Goal: Contribute content

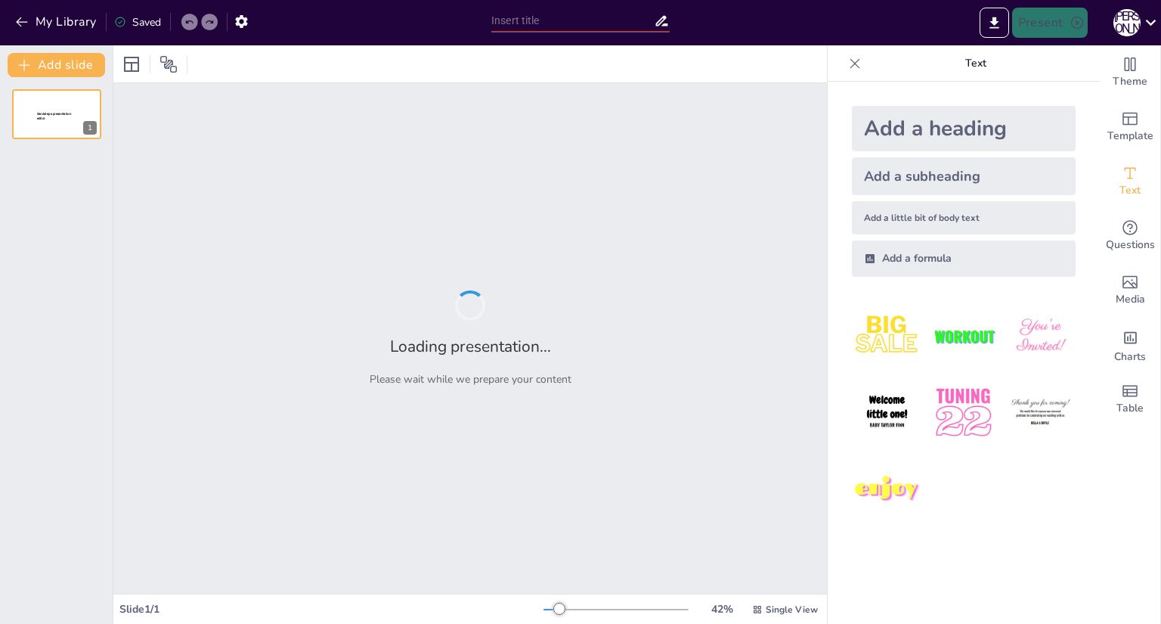
type input "Анализ "Суммы [DEMOGRAPHIC_DATA]" [PERSON_NAME]"
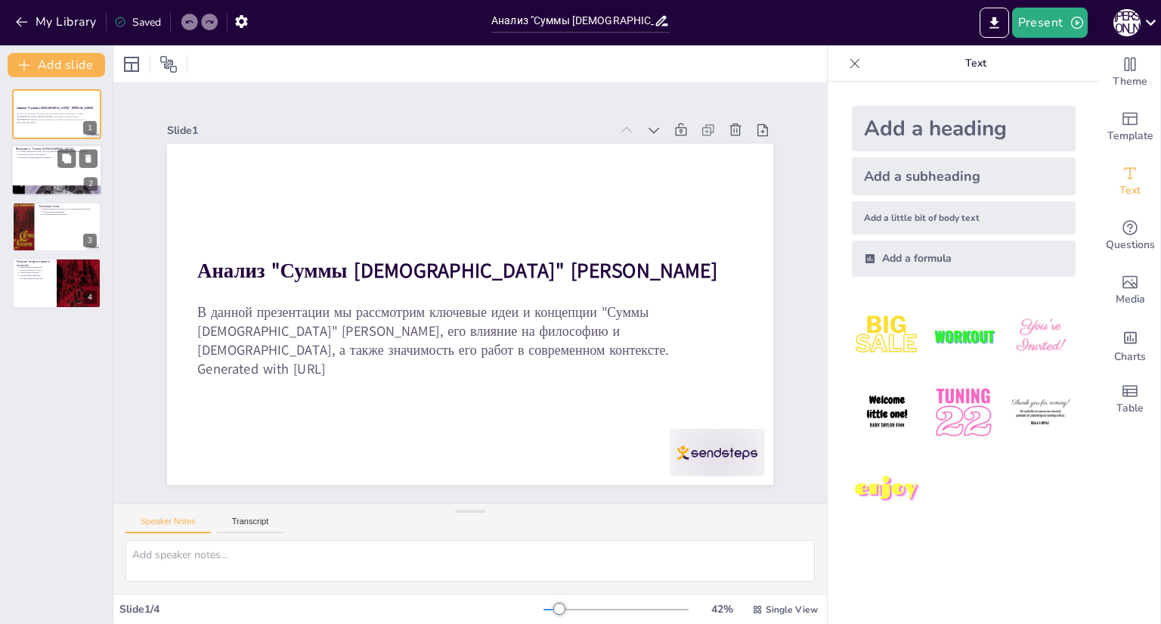
click at [72, 169] on div at bounding box center [56, 170] width 91 height 51
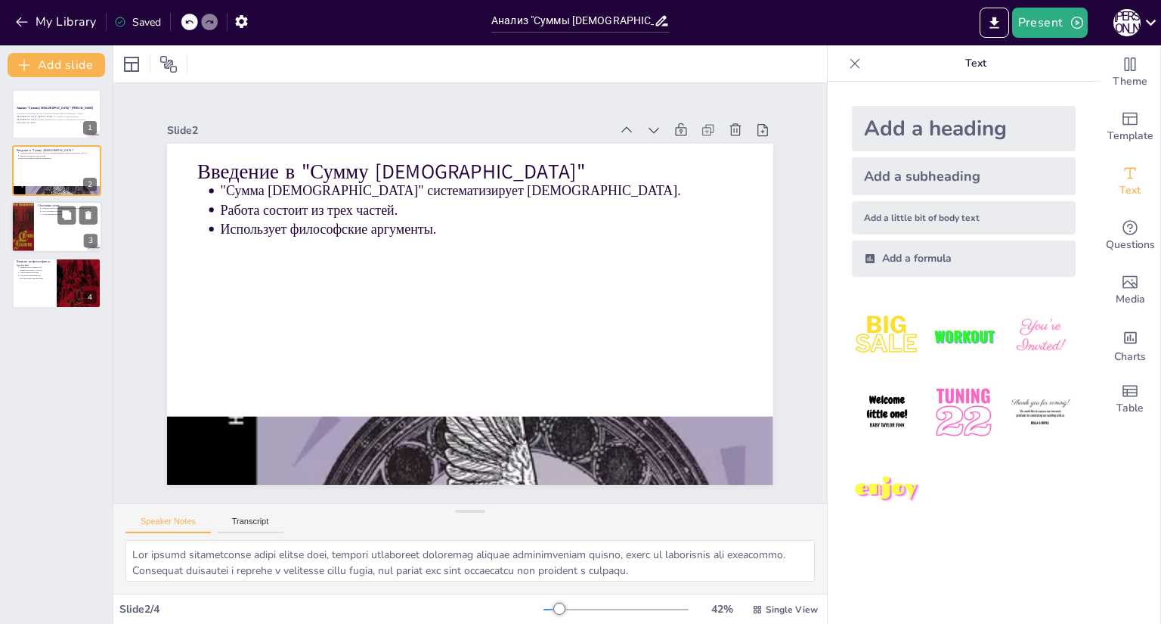
click at [69, 229] on div at bounding box center [56, 226] width 91 height 51
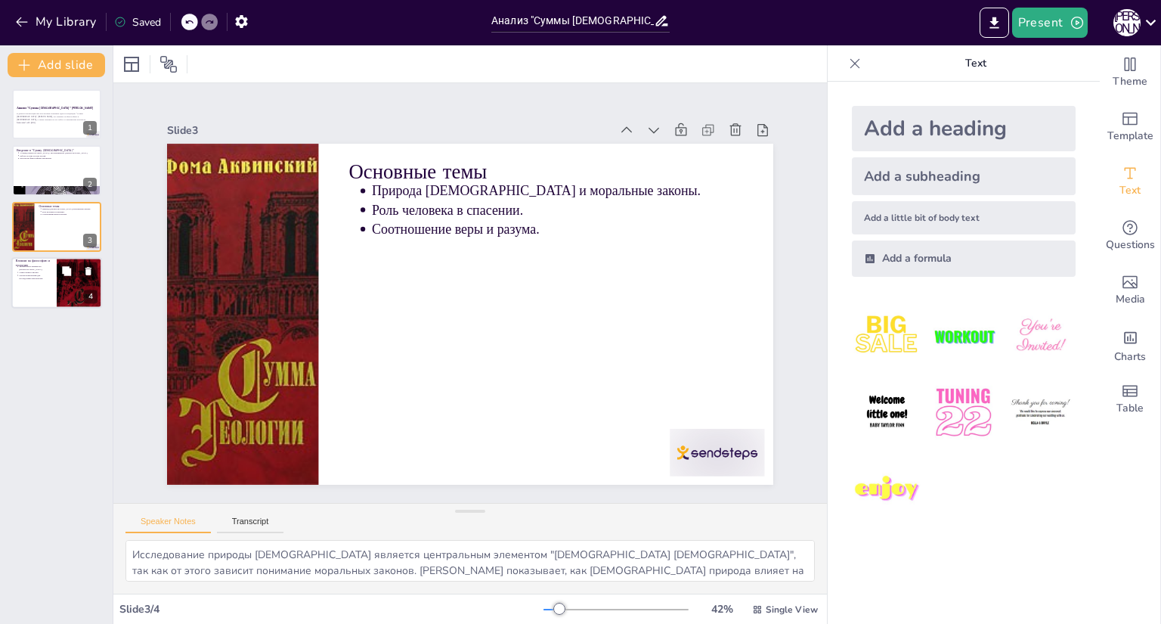
click at [57, 290] on div at bounding box center [79, 283] width 45 height 74
type textarea "Влияние работ [PERSON_NAME] на [DEMOGRAPHIC_DATA] [DEMOGRAPHIC_DATA] трудно пер…"
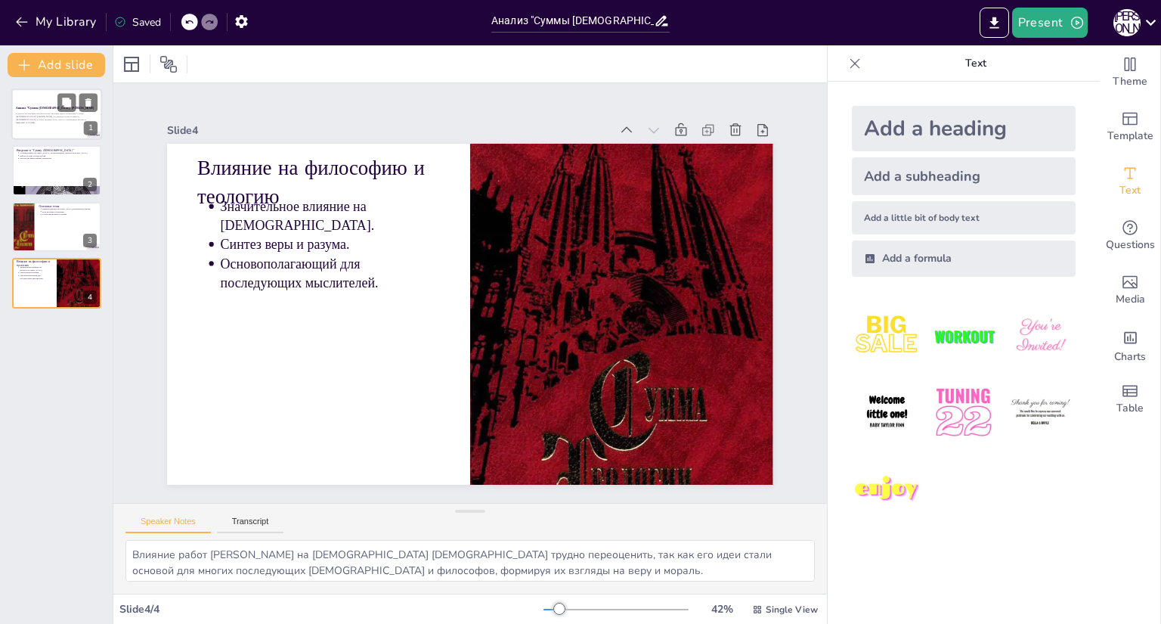
click at [51, 110] on div "Анализ "Суммы [DEMOGRAPHIC_DATA]" [PERSON_NAME]" at bounding box center [57, 107] width 82 height 7
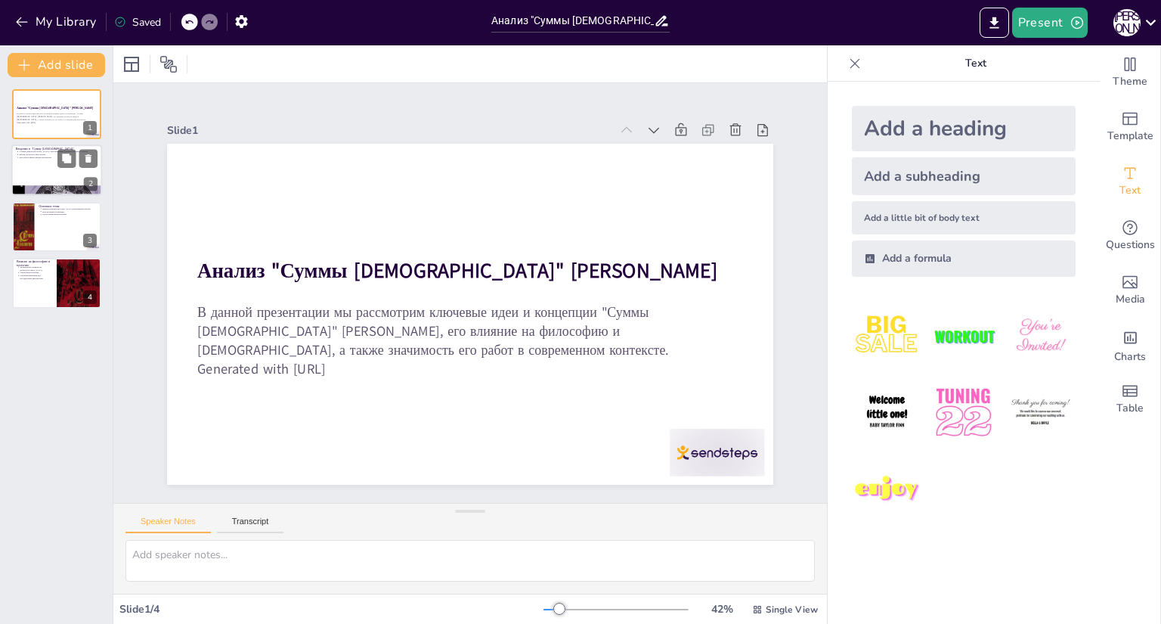
click at [38, 175] on div at bounding box center [56, 170] width 91 height 51
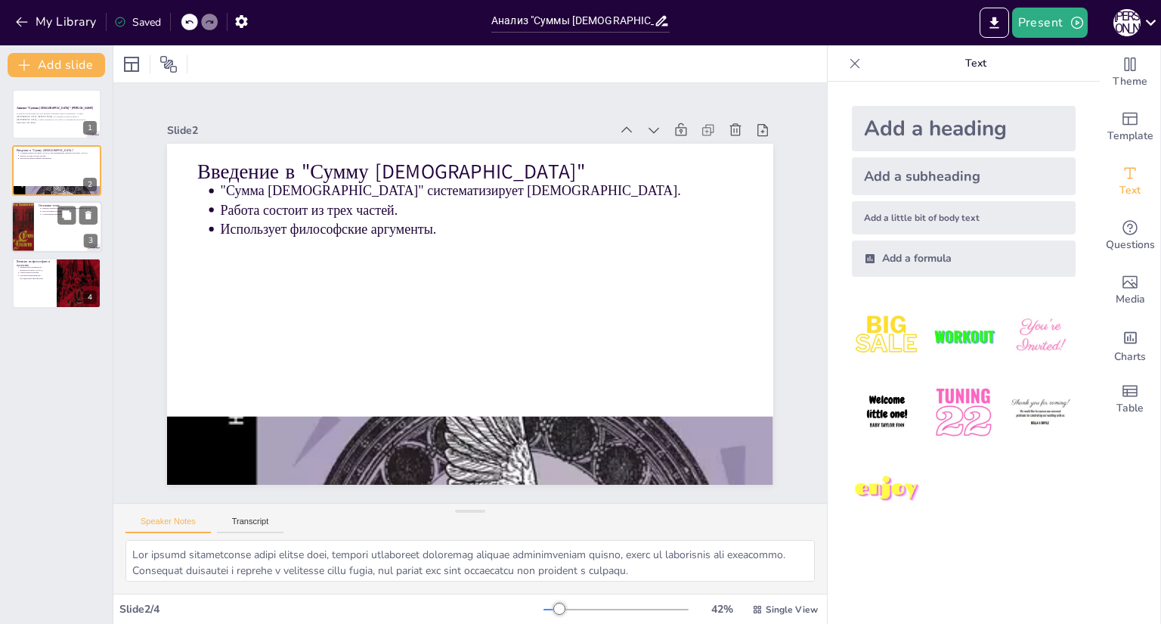
click at [41, 215] on ul "Природа [DEMOGRAPHIC_DATA] и моральные законы. Роль человека в спасении. Соотно…" at bounding box center [68, 211] width 59 height 8
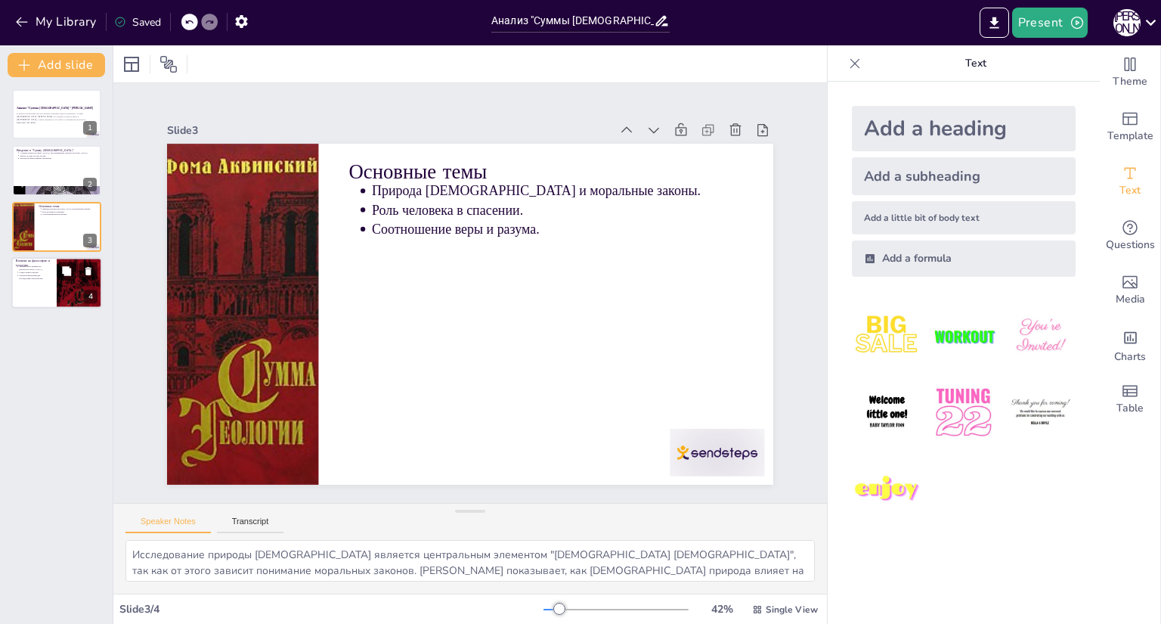
click at [38, 262] on p "Влияние на философию и теологию" at bounding box center [34, 263] width 36 height 8
type textarea "Влияние работ [PERSON_NAME] на [DEMOGRAPHIC_DATA] [DEMOGRAPHIC_DATA] трудно пер…"
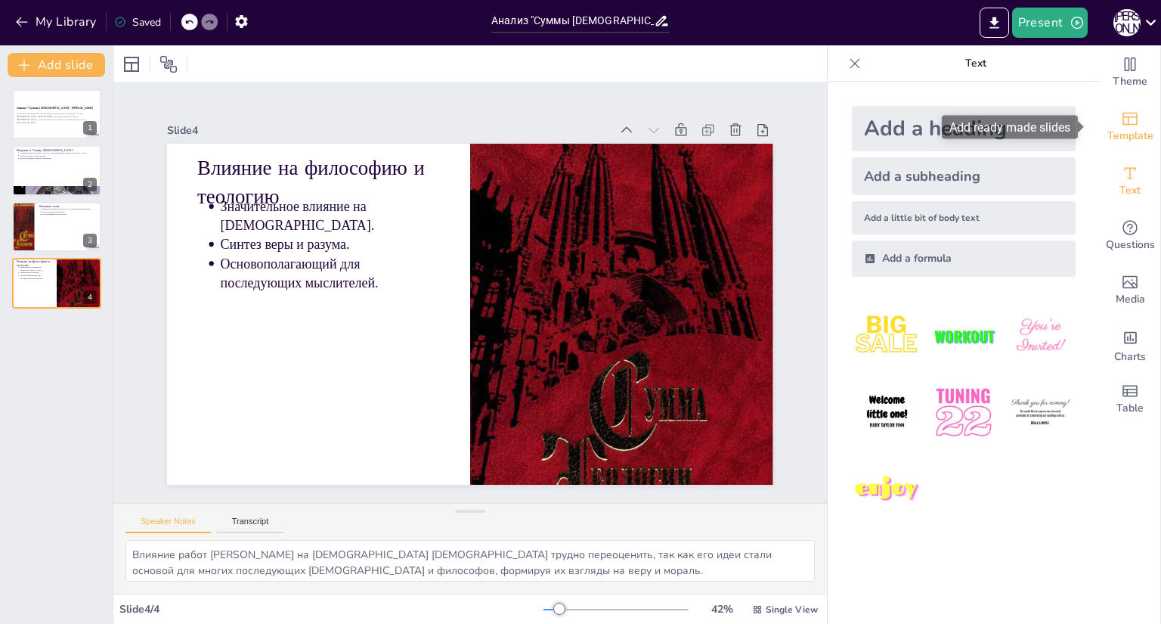
click at [1124, 129] on span "Template" at bounding box center [1131, 136] width 46 height 17
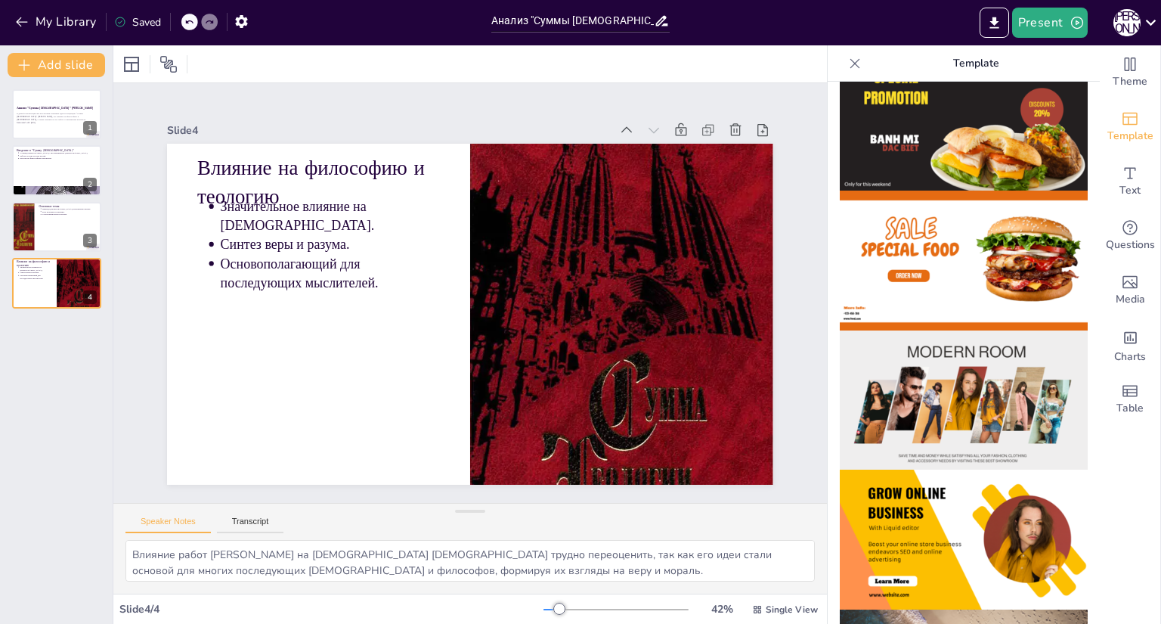
scroll to position [46, 0]
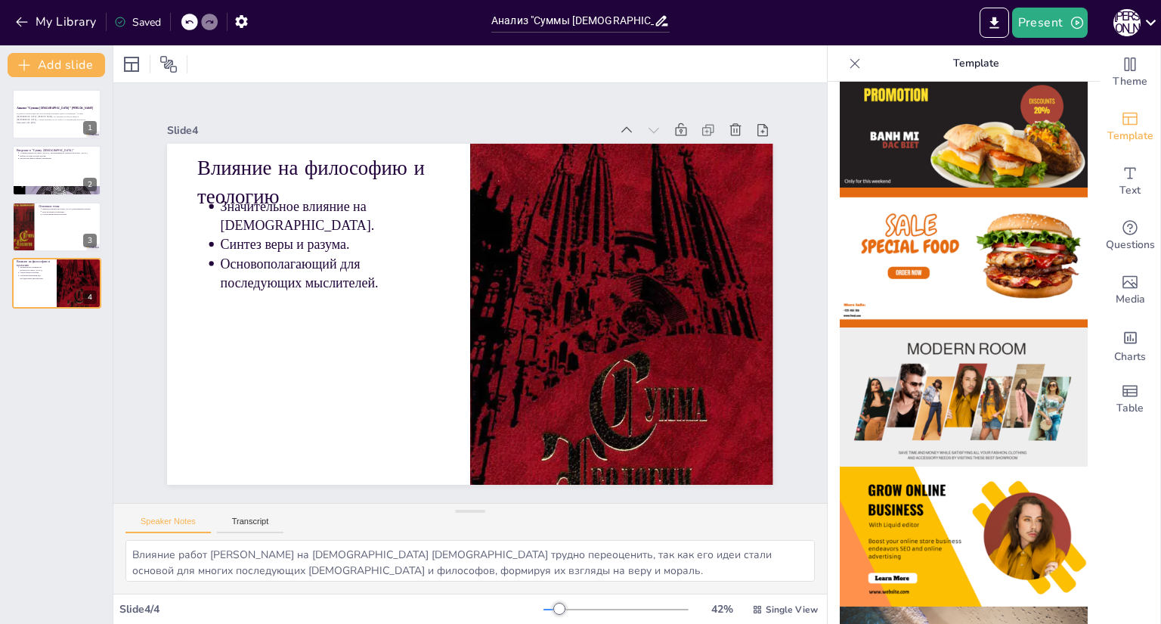
click at [922, 349] on img at bounding box center [964, 397] width 248 height 140
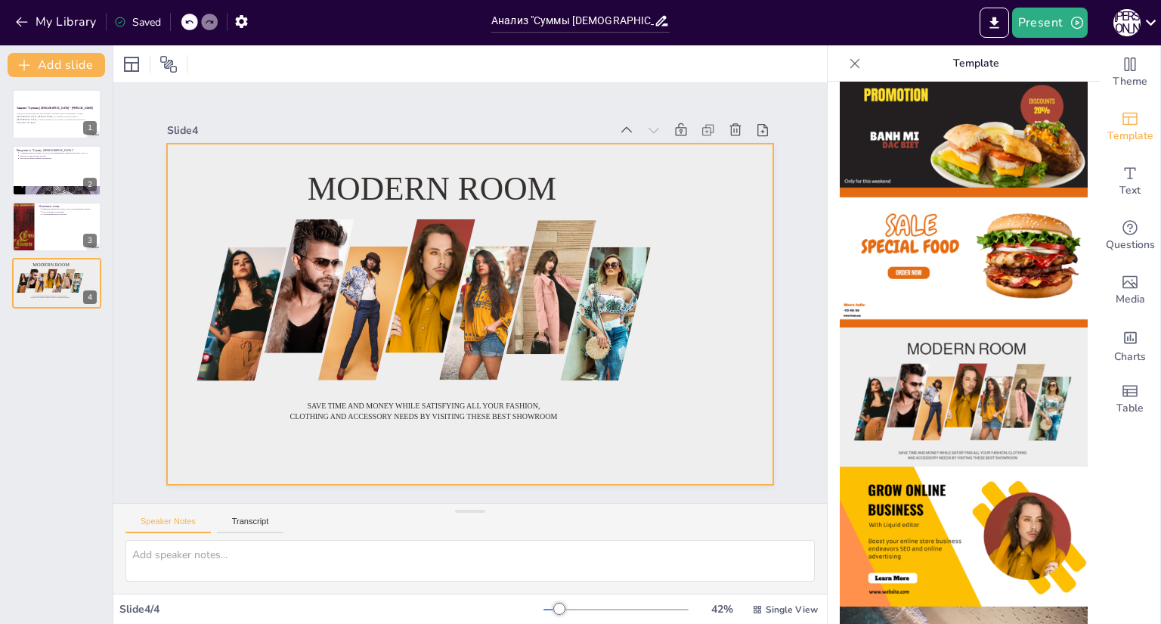
click at [666, 182] on div at bounding box center [463, 313] width 682 height 512
click at [68, 26] on button "My Library" at bounding box center [56, 22] width 91 height 24
